Goal: Obtain resource: Download file/media

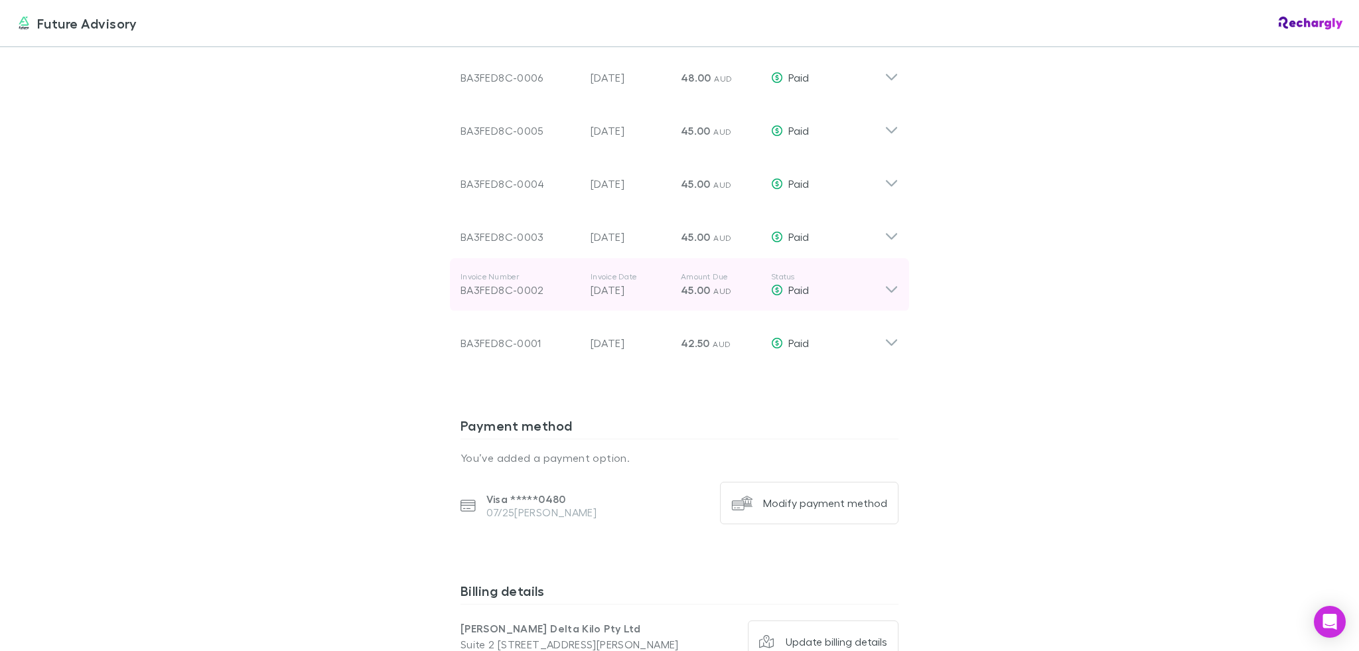
scroll to position [1629, 0]
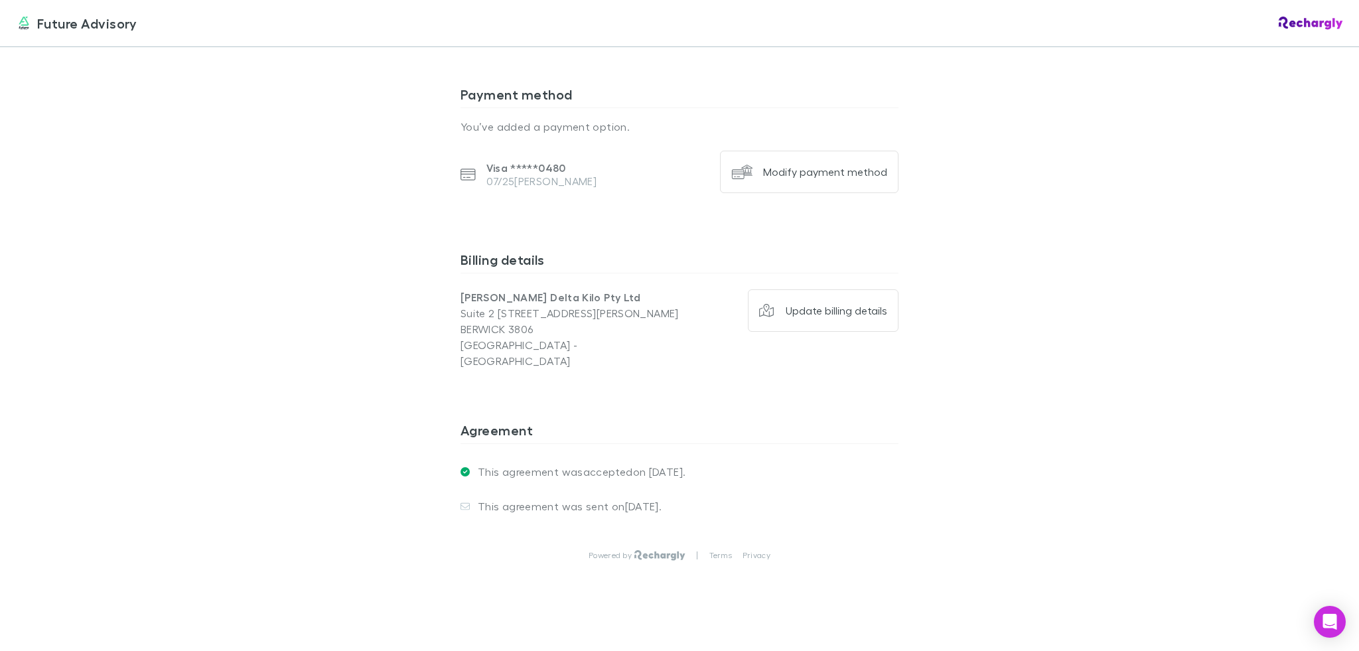
click at [606, 328] on p "BERWICK 3806" at bounding box center [570, 329] width 219 height 16
click at [476, 94] on h3 "Payment method" at bounding box center [680, 96] width 438 height 21
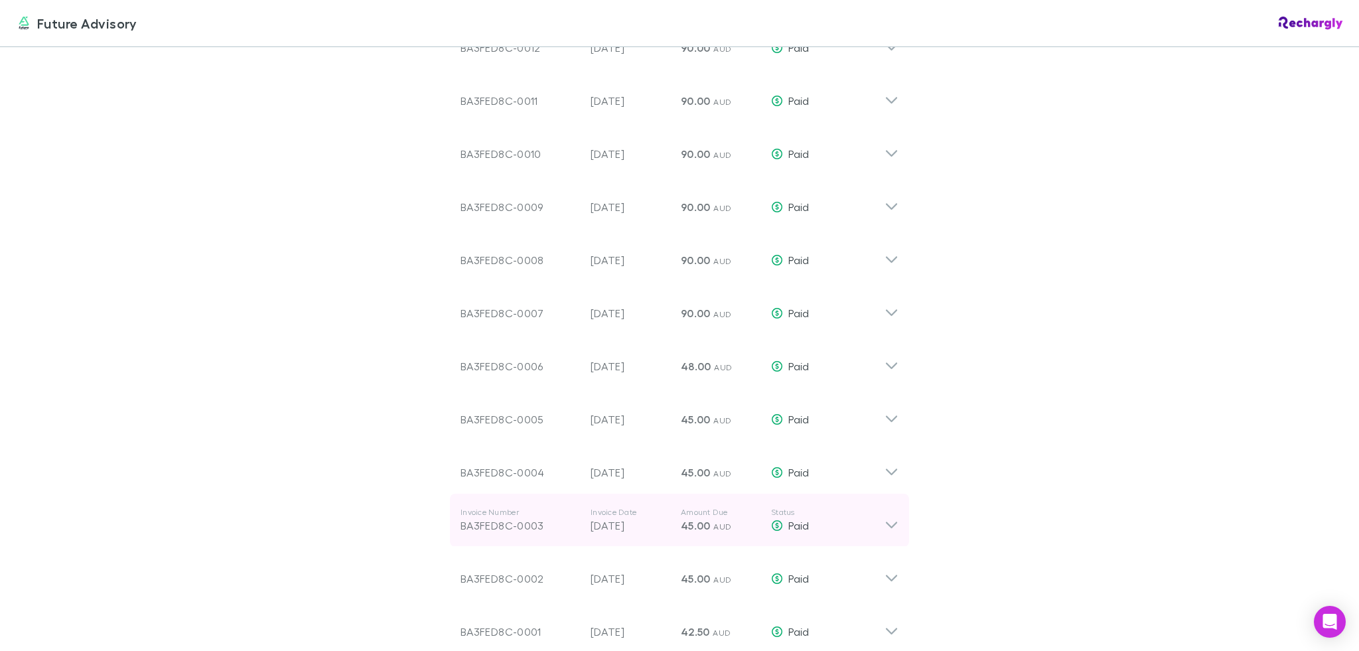
scroll to position [1304, 0]
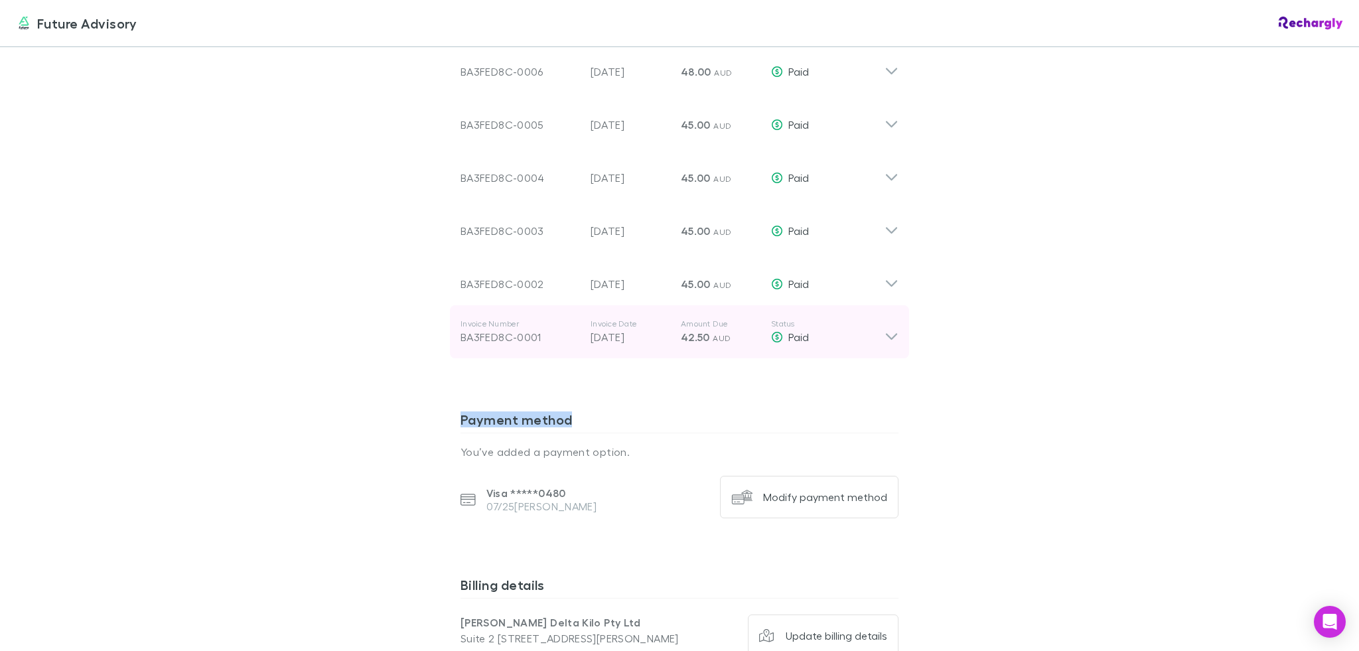
click at [845, 330] on div "Paid" at bounding box center [828, 337] width 114 height 16
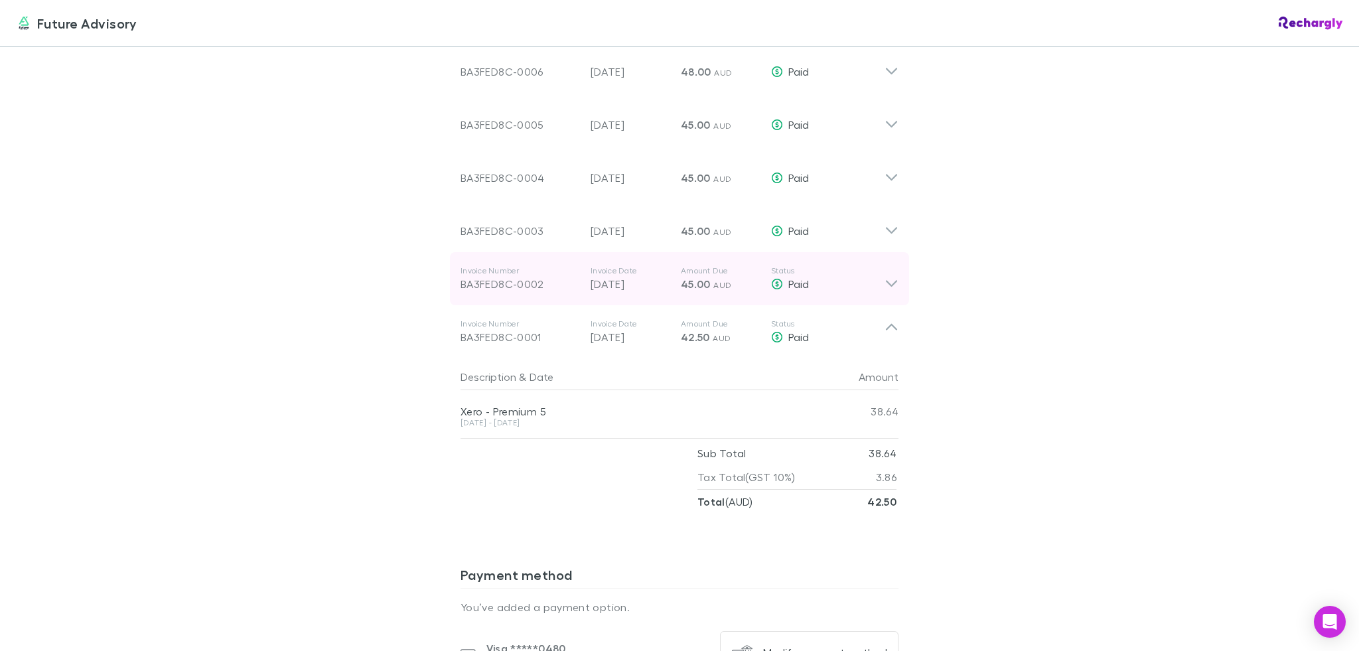
drag, startPoint x: 873, startPoint y: 374, endPoint x: 880, endPoint y: 290, distance: 84.0
click at [873, 374] on div "Amount" at bounding box center [859, 377] width 80 height 27
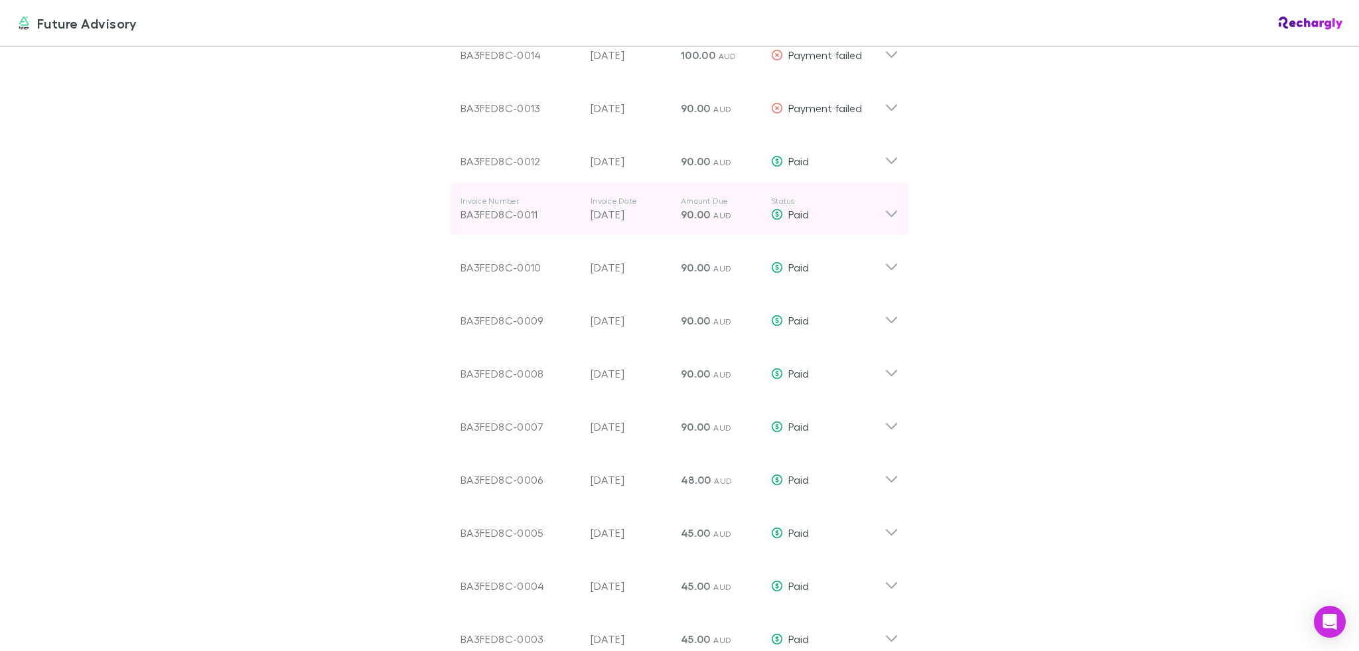
scroll to position [891, 0]
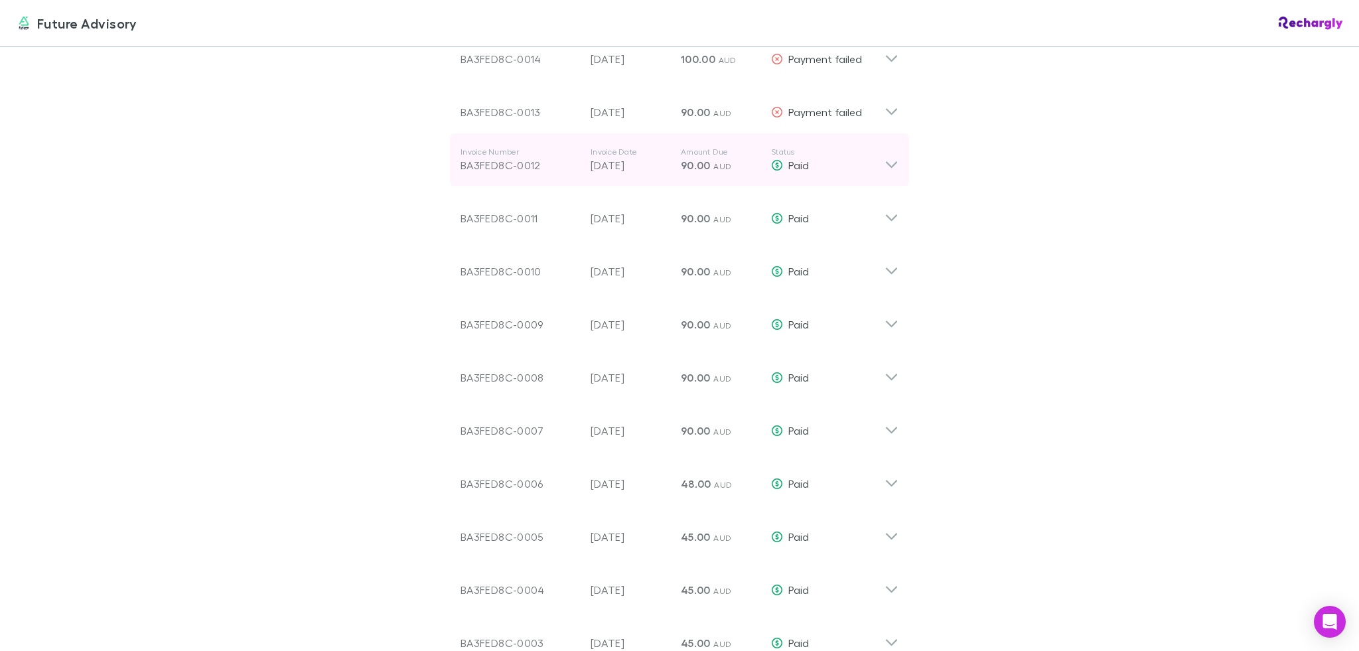
click at [834, 169] on div "Paid" at bounding box center [828, 165] width 114 height 16
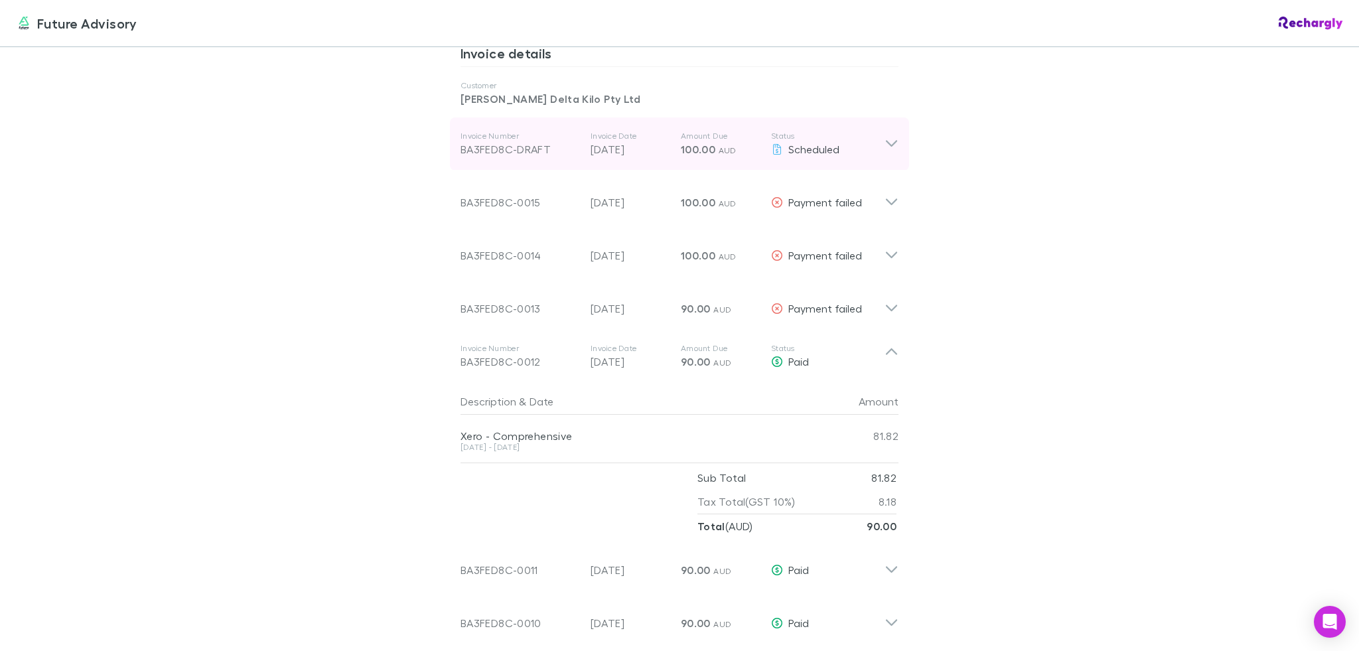
scroll to position [588, 0]
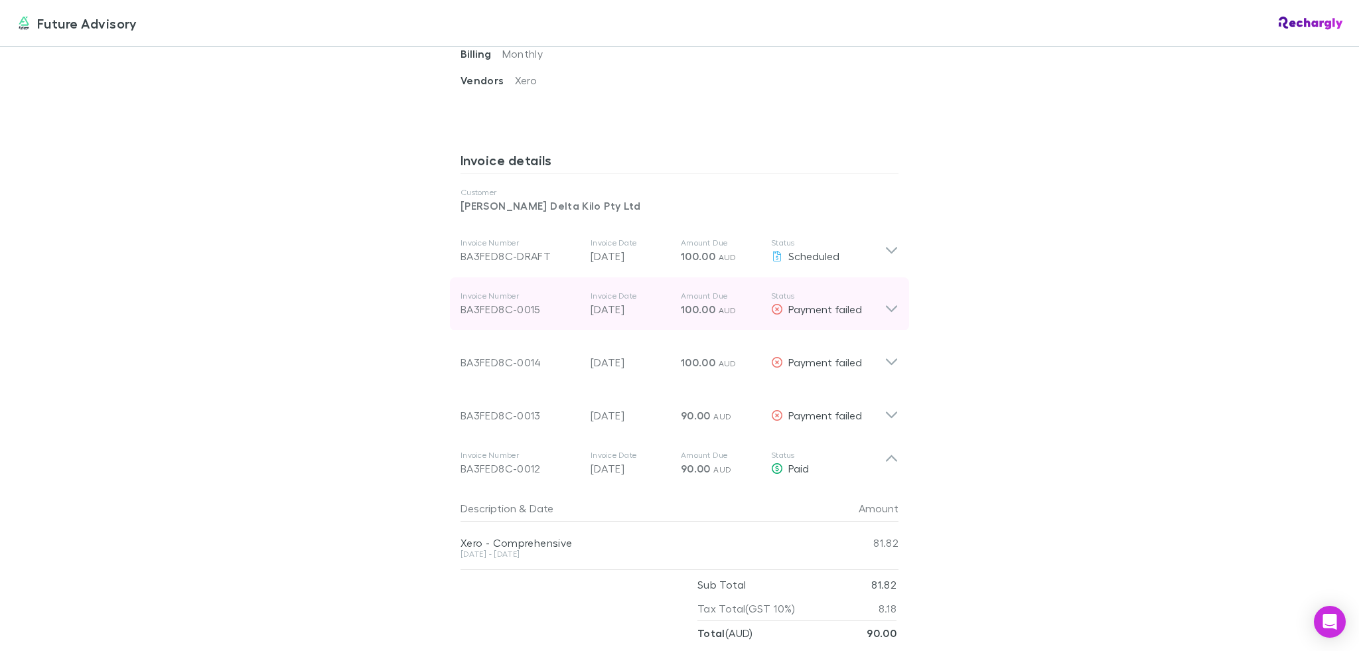
click at [856, 286] on div "Invoice Number BA3FED8C-0015 Invoice Date [DATE] Amount Due 100.00 AUD Status P…" at bounding box center [673, 304] width 424 height 48
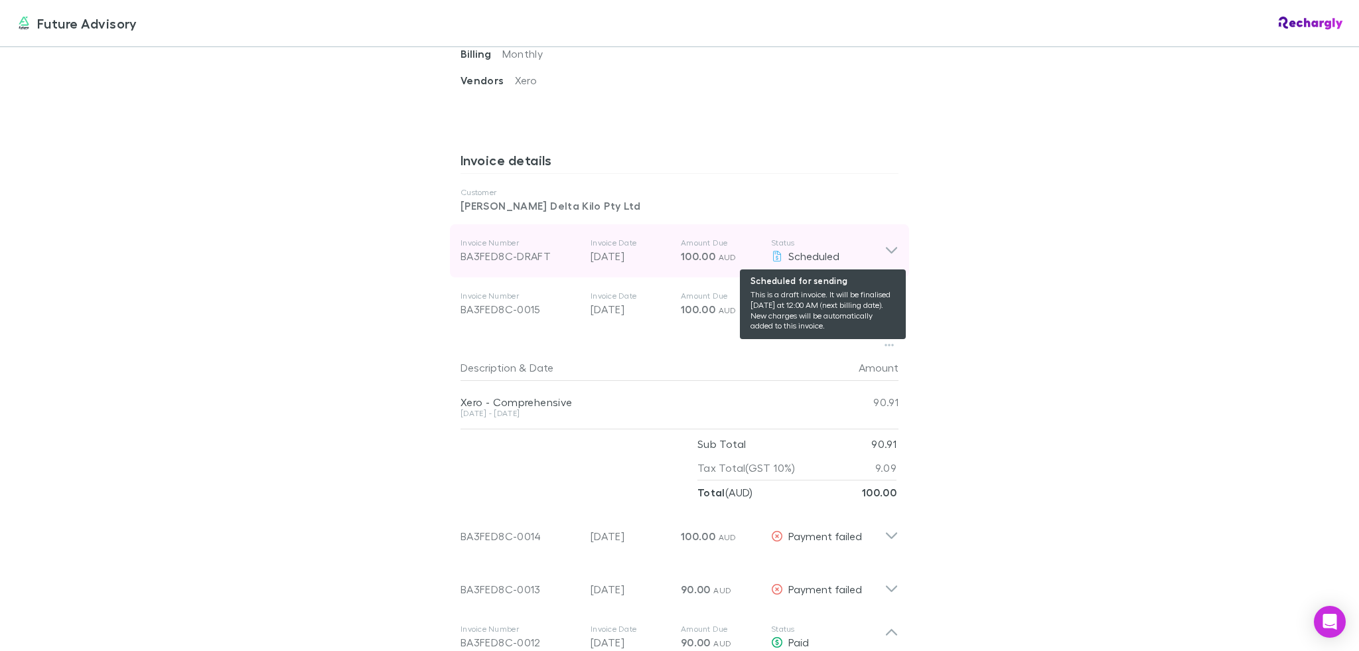
click at [870, 246] on p "Status" at bounding box center [828, 243] width 114 height 11
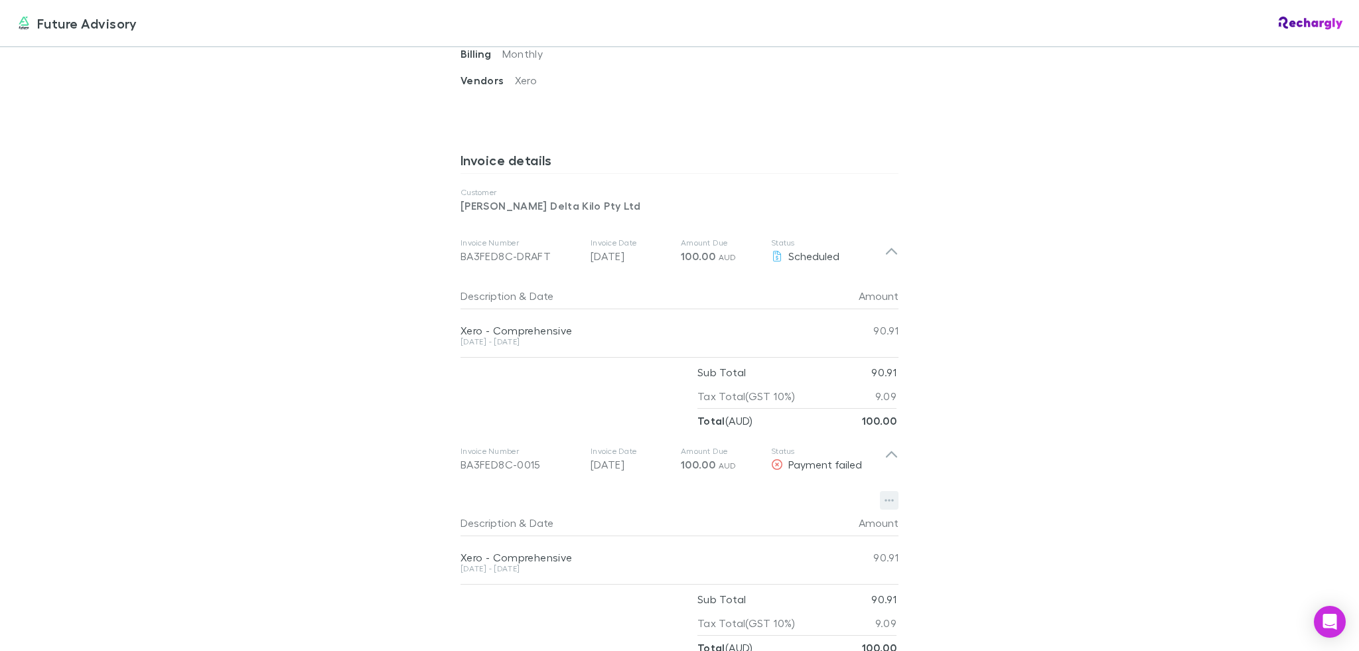
click at [885, 492] on button "button" at bounding box center [889, 500] width 19 height 19
click at [919, 483] on div at bounding box center [679, 325] width 1359 height 651
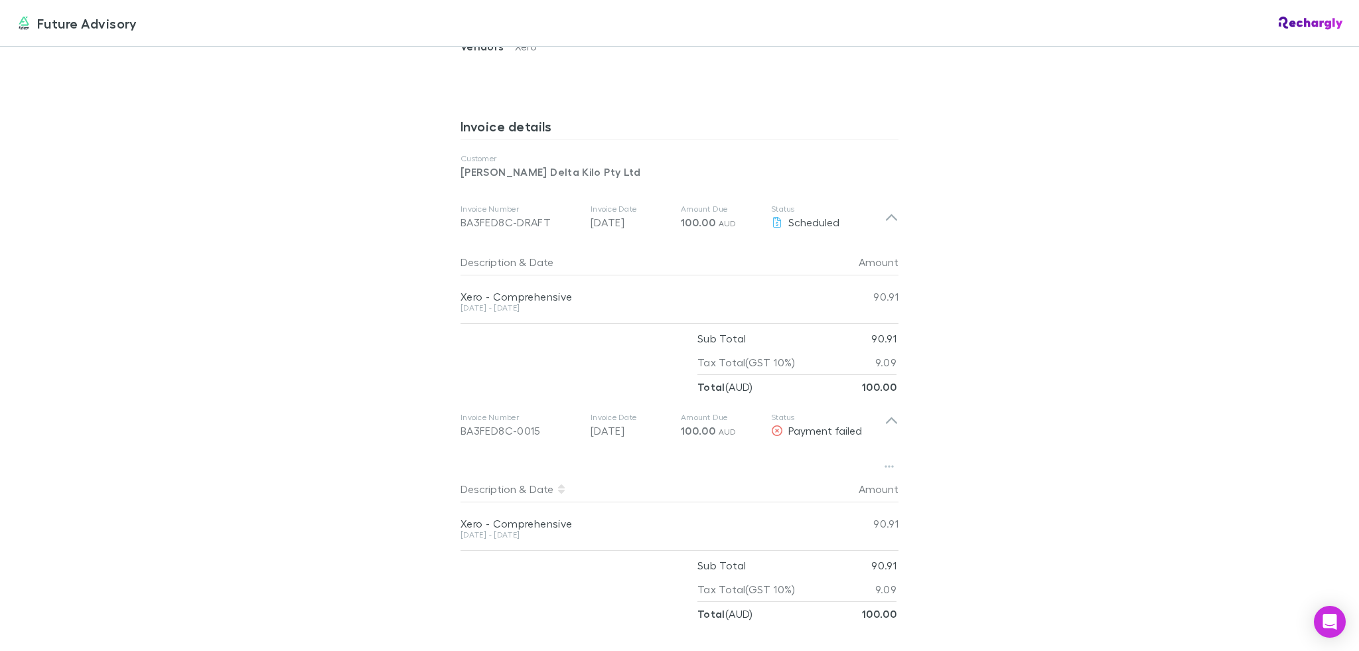
scroll to position [1005, 0]
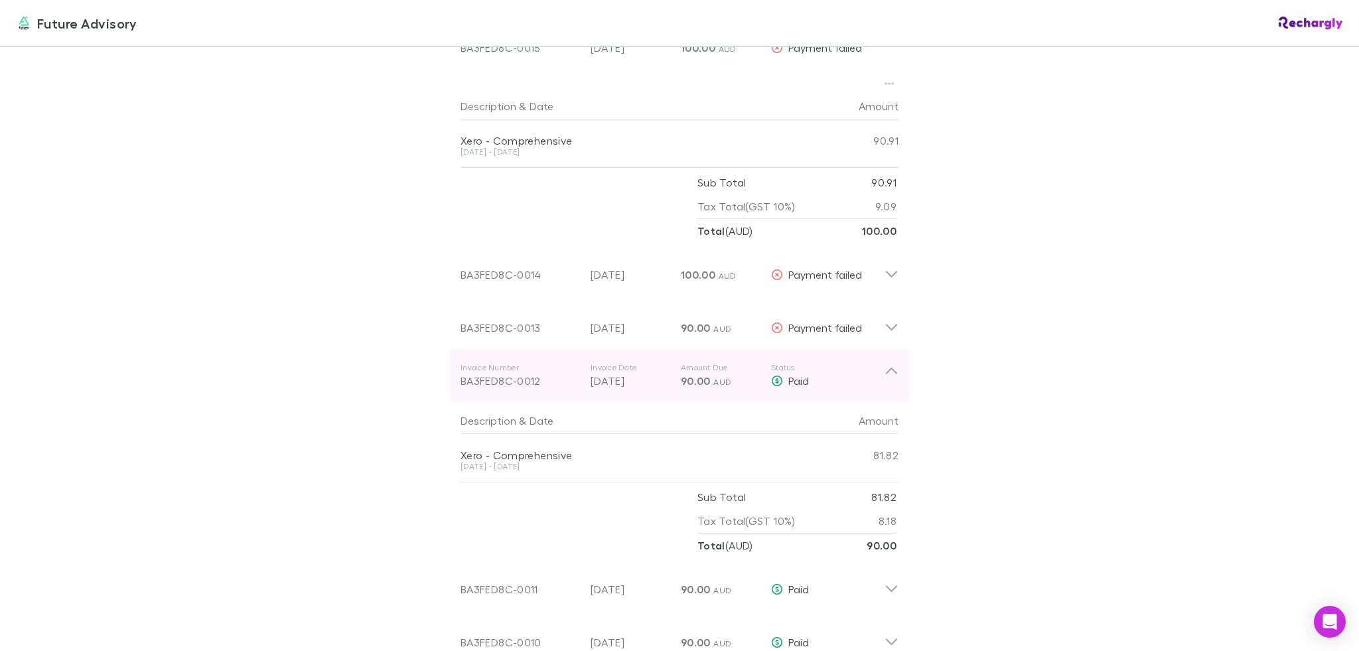
click at [785, 356] on div "Invoice Number BA3FED8C-0012 Invoice Date [DATE] Amount Due 90.00 AUD Status Pa…" at bounding box center [673, 376] width 424 height 48
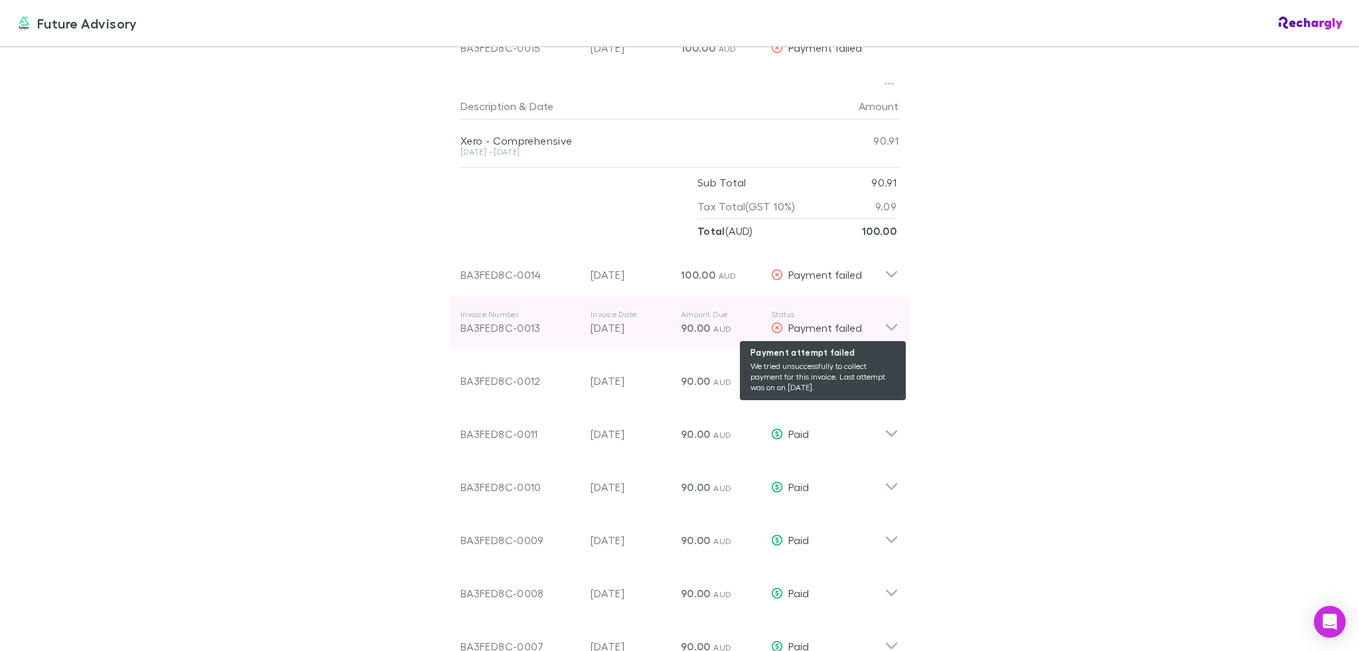
click at [795, 325] on span "Payment failed" at bounding box center [826, 327] width 74 height 13
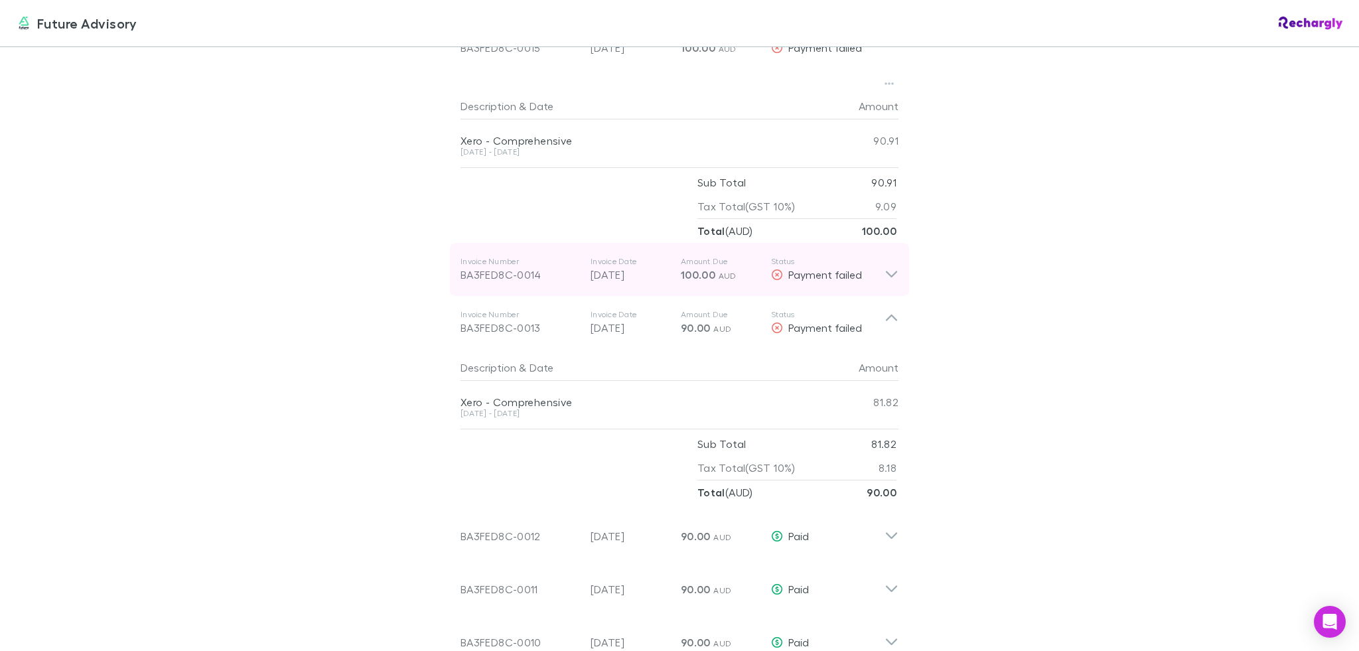
click at [824, 284] on div "Invoice Number BA3FED8C-0014 Invoice Date [DATE] Amount Due 100.00 AUD Status P…" at bounding box center [673, 270] width 424 height 48
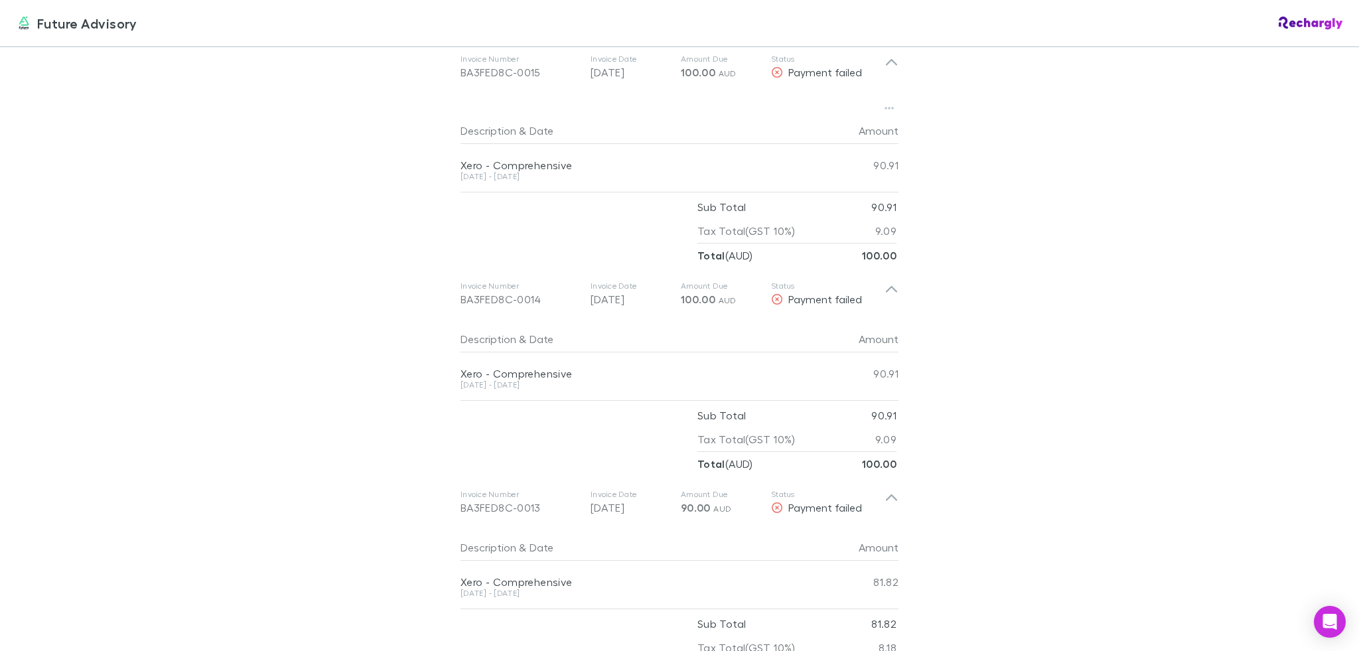
scroll to position [832, 0]
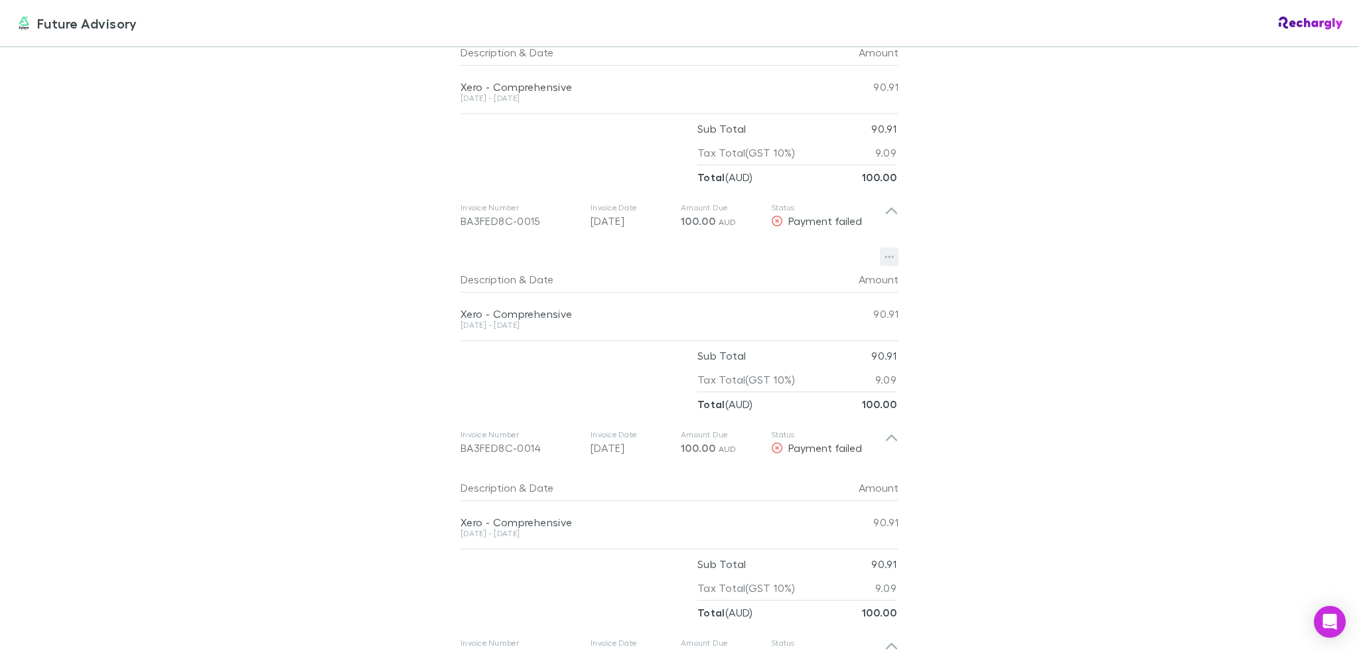
click at [880, 256] on button "button" at bounding box center [889, 257] width 19 height 19
click at [779, 284] on p "Download PDF" at bounding box center [802, 283] width 161 height 16
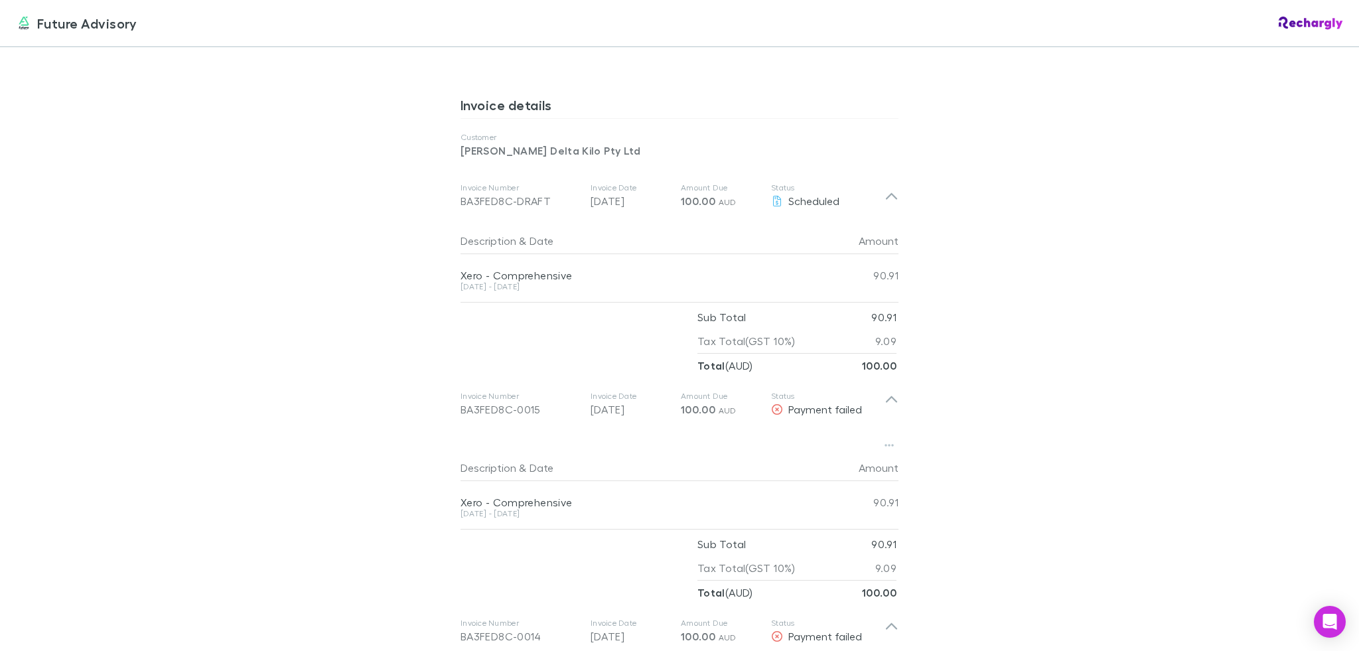
scroll to position [636, 0]
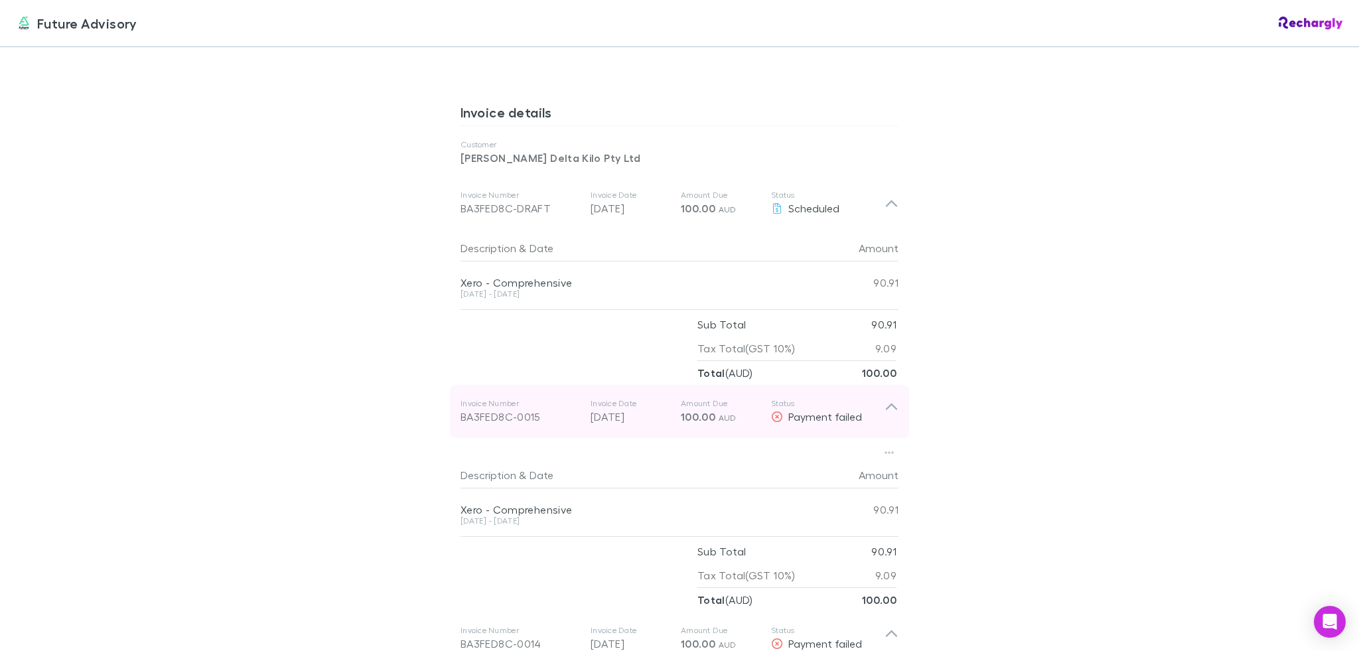
click at [887, 410] on icon at bounding box center [892, 411] width 14 height 27
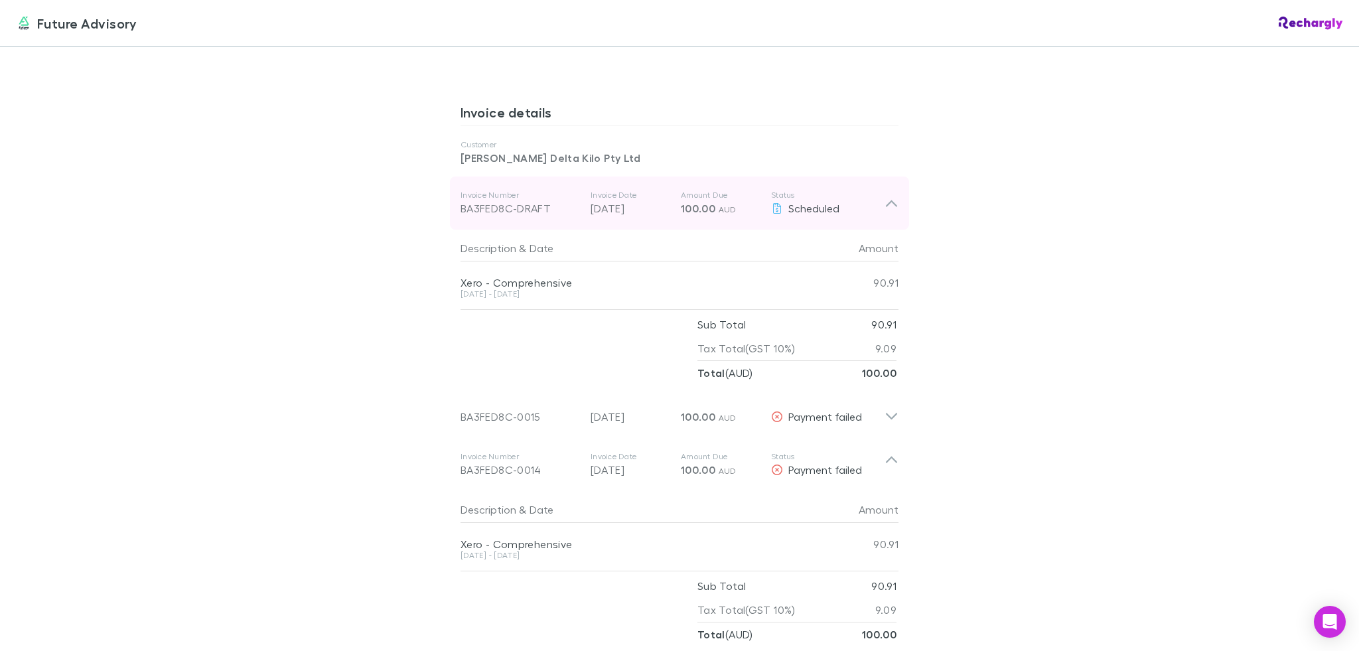
click at [878, 222] on div "Invoice Number BA3FED8C-DRAFT Invoice Date [DATE] Amount Due 100.00 AUD Status …" at bounding box center [673, 203] width 424 height 48
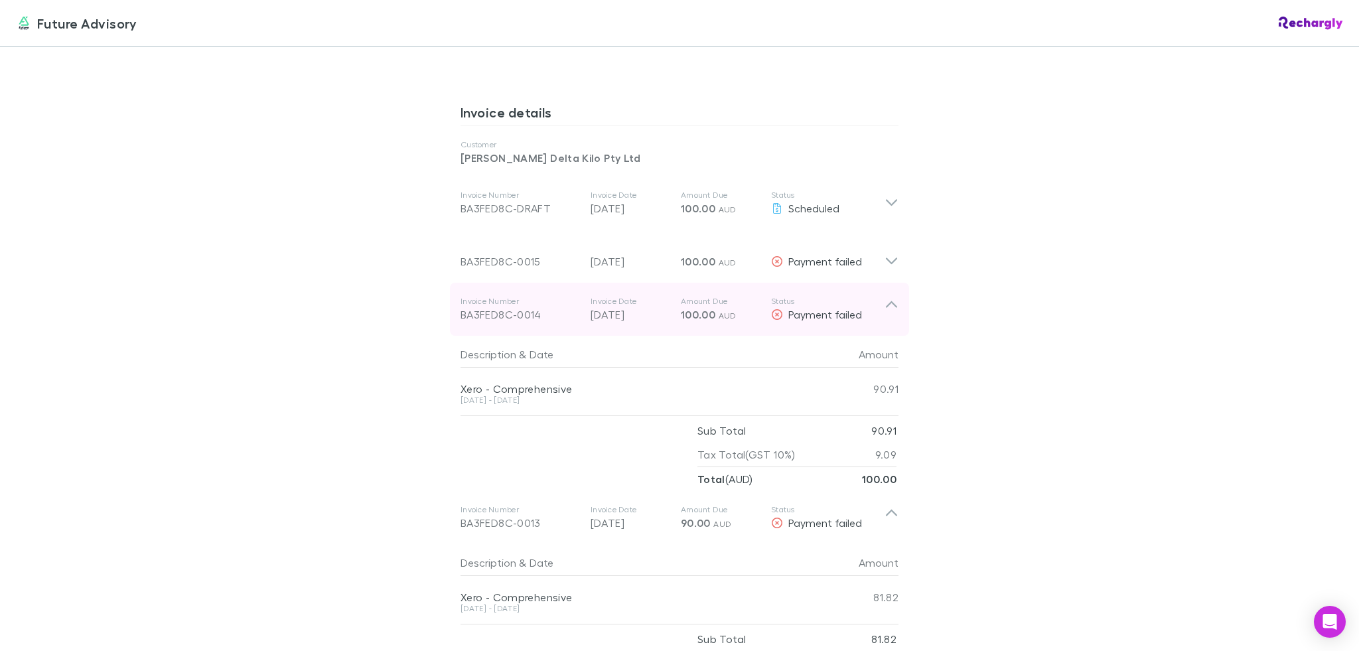
click at [878, 325] on div "Invoice Number BA3FED8C-0014 Invoice Date [DATE] Amount Due 100.00 AUD Status P…" at bounding box center [673, 309] width 424 height 48
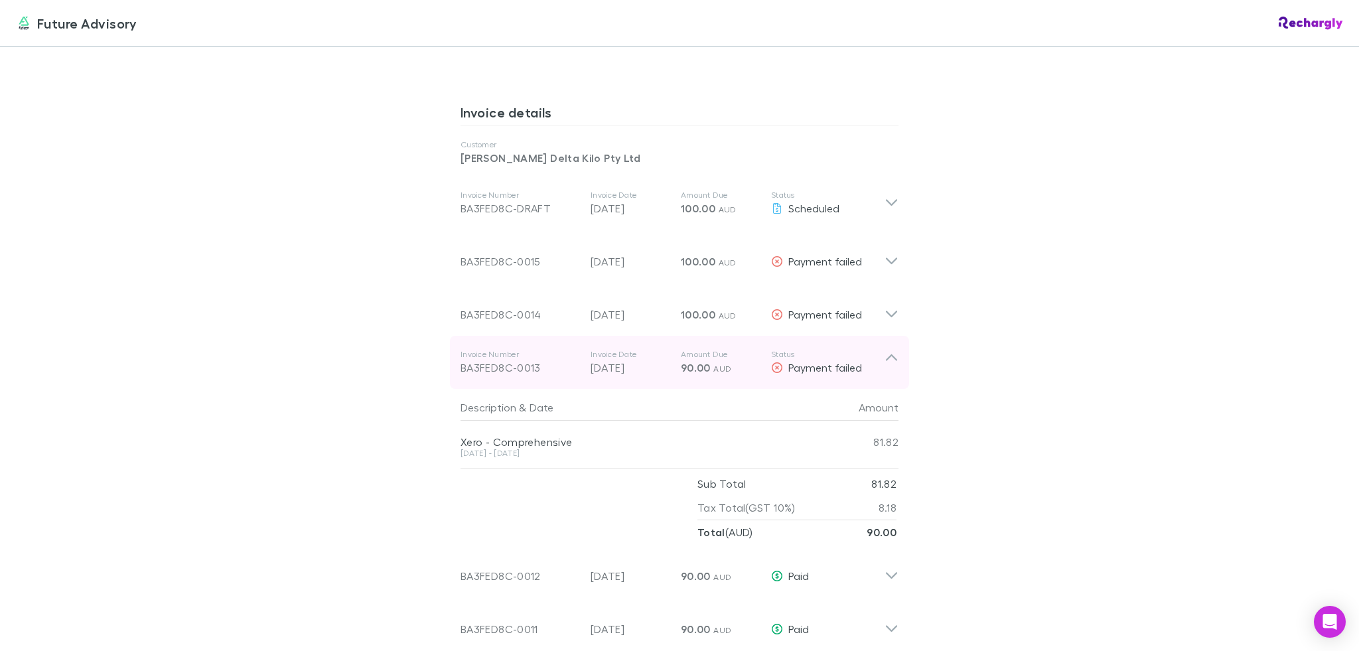
click at [797, 380] on div "Invoice Number BA3FED8C-0013 Invoice Date [DATE] Amount Due 90.00 AUD Status Pa…" at bounding box center [673, 363] width 424 height 48
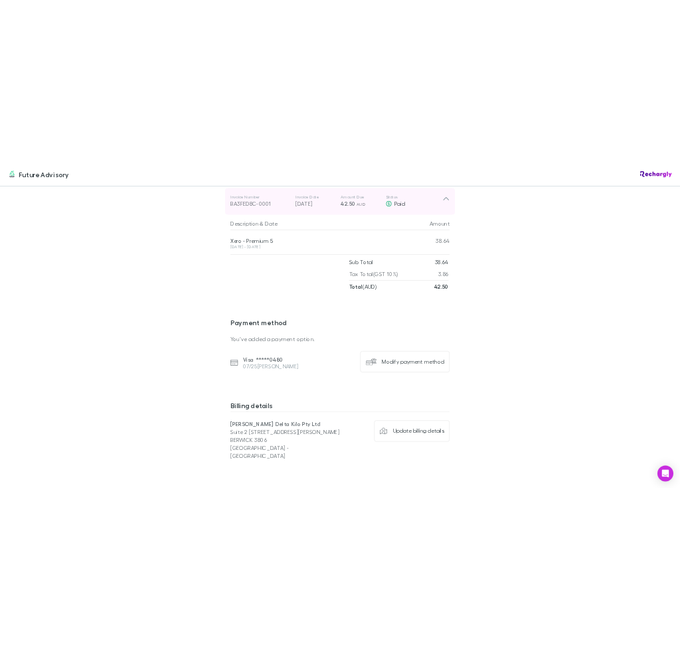
scroll to position [1556, 0]
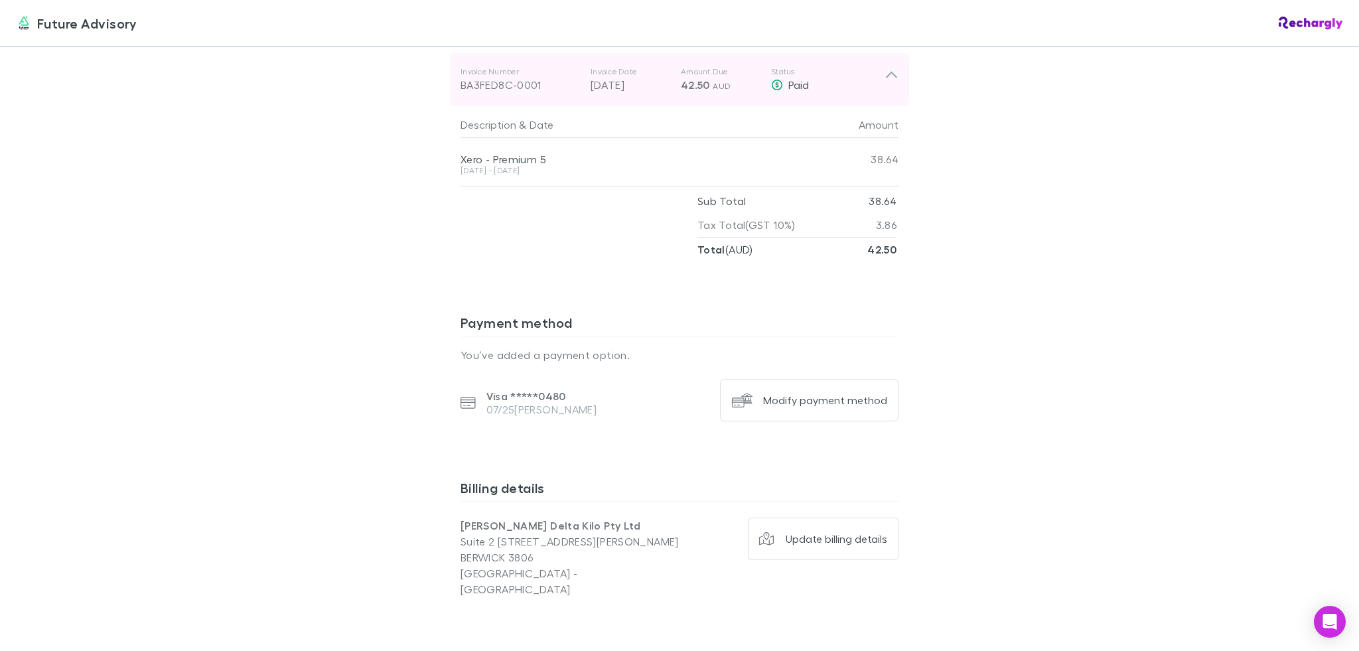
click at [871, 62] on div "Invoice Number BA3FED8C-0001 Invoice Date [DATE] Amount Due 42.50 AUD Status Pa…" at bounding box center [673, 80] width 424 height 48
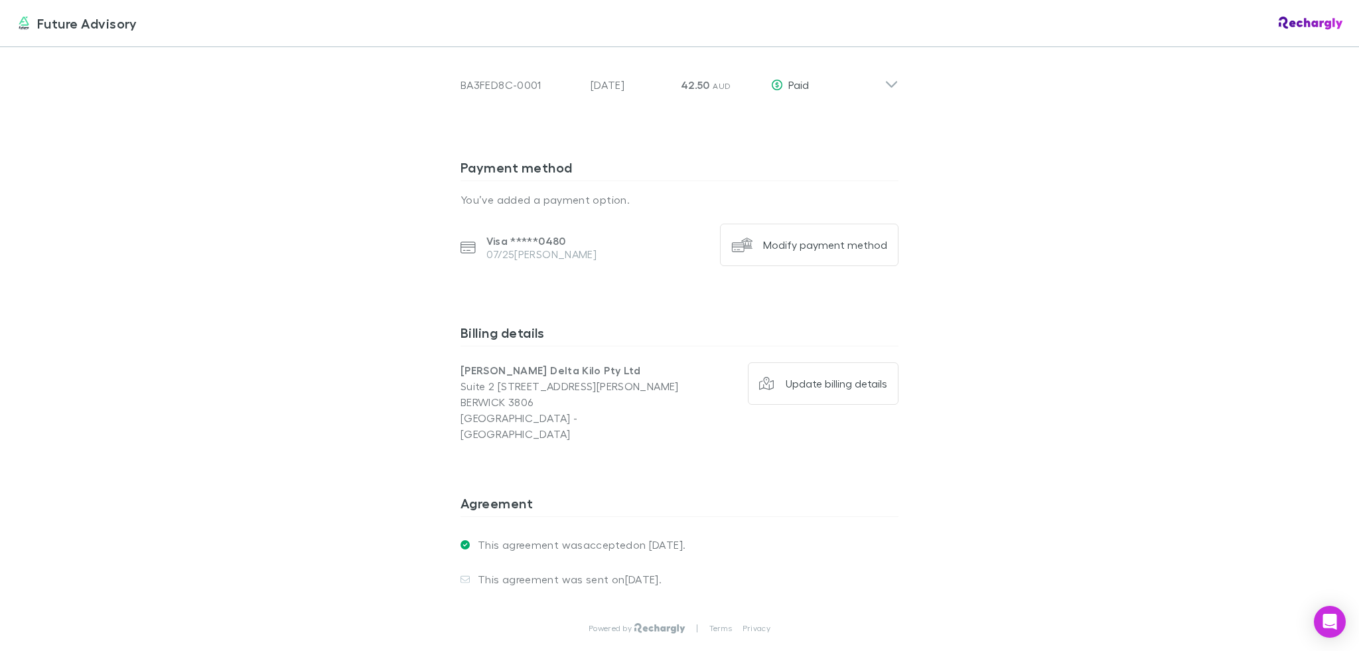
click at [746, 320] on div "Billing details [PERSON_NAME] Delta Kilo Pty Ltd [STREET_ADDRESS][PERSON_NAME][…" at bounding box center [680, 399] width 438 height 171
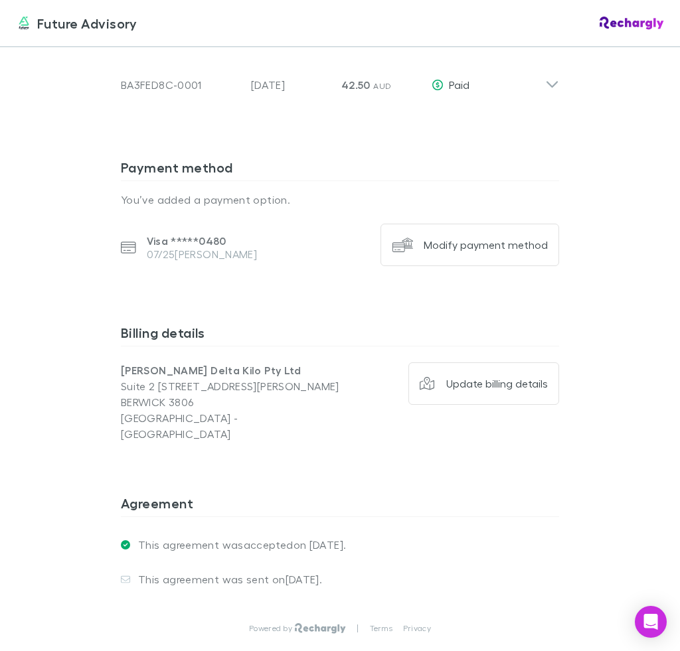
click at [256, 202] on p "You’ve added a payment option." at bounding box center [340, 200] width 438 height 16
click at [186, 255] on p "07/25 [PERSON_NAME]" at bounding box center [202, 254] width 111 height 13
drag, startPoint x: 286, startPoint y: 258, endPoint x: 154, endPoint y: 262, distance: 132.2
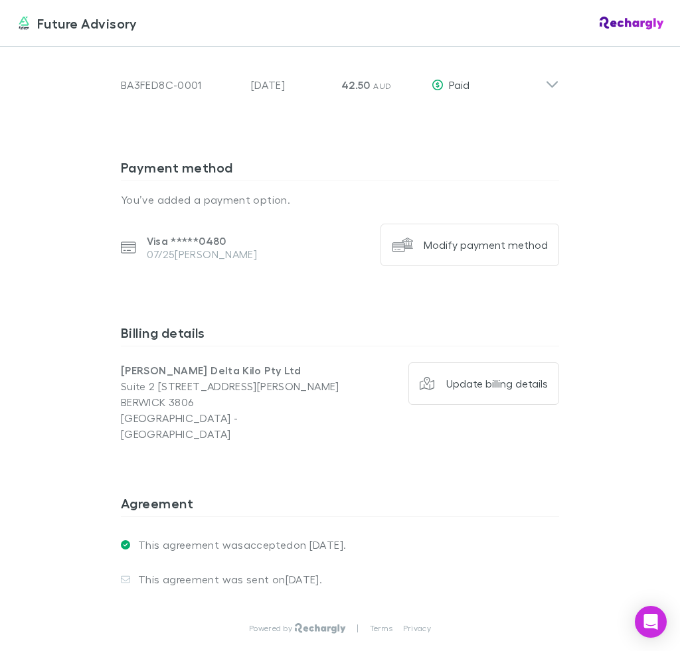
click at [154, 262] on div "Visa ***** 0480 07/25 [PERSON_NAME]" at bounding box center [245, 248] width 249 height 48
click at [159, 252] on p "07/25 [PERSON_NAME]" at bounding box center [202, 254] width 111 height 13
click at [136, 260] on div "Visa ***** 0480 07/25 [PERSON_NAME]" at bounding box center [196, 247] width 121 height 27
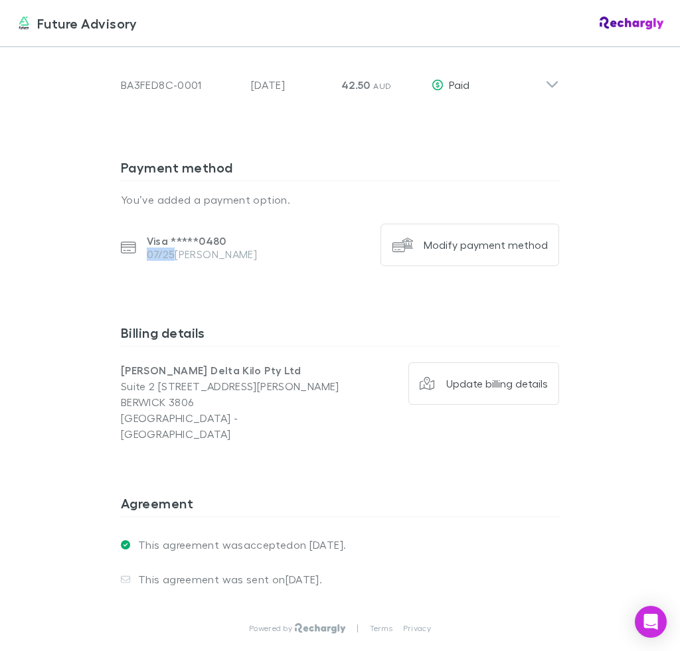
click at [162, 252] on p "07/25 [PERSON_NAME]" at bounding box center [202, 254] width 111 height 13
